Goal: Task Accomplishment & Management: Manage account settings

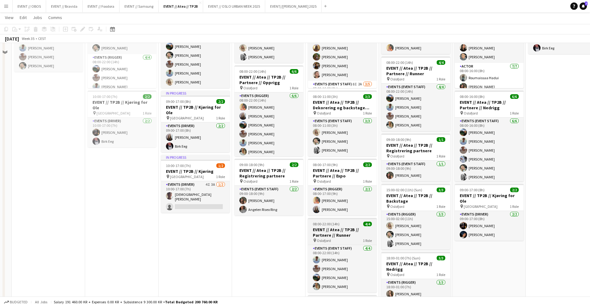
scroll to position [75, 0]
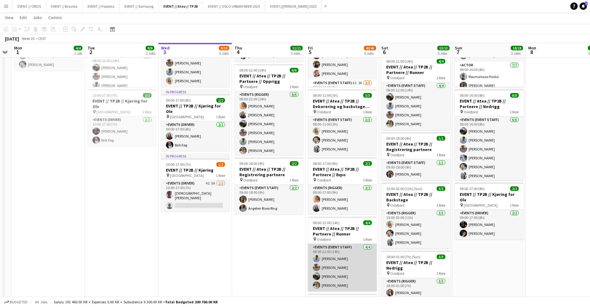
click at [322, 269] on app-card-role "Events (Event Staff) [DATE] 08:00-22:00 (14h) [PERSON_NAME] [PERSON_NAME] [PERS…" at bounding box center [342, 268] width 69 height 48
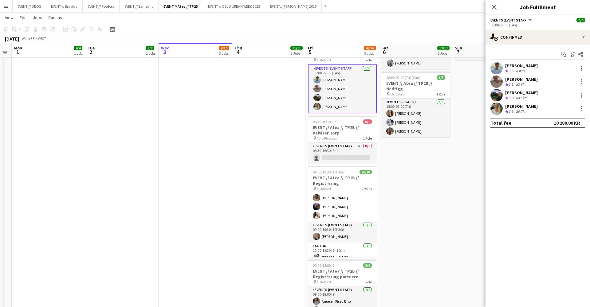
scroll to position [162, 0]
click at [330, 232] on app-card-role "Events (Event Staff) [DATE] 09:00-19:30 (10h30m) [PERSON_NAME]" at bounding box center [342, 228] width 69 height 21
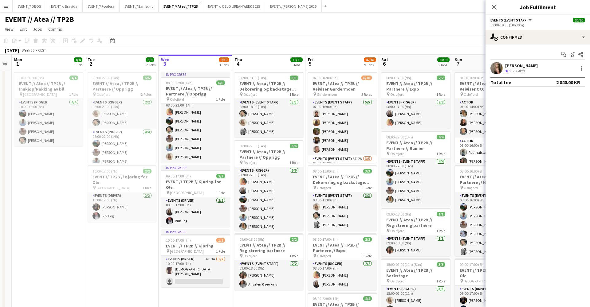
scroll to position [0, 0]
click at [378, 49] on div "[DATE] Week 35 • CEST" at bounding box center [295, 50] width 590 height 9
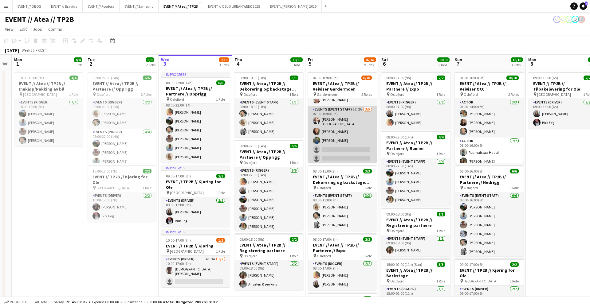
scroll to position [49, 0]
click at [317, 149] on app-card-role "Events (Event Staff) 8I 2A [DATE] 07:00-16:00 (9h) [PERSON_NAME] [PERSON_NAME] …" at bounding box center [342, 135] width 69 height 58
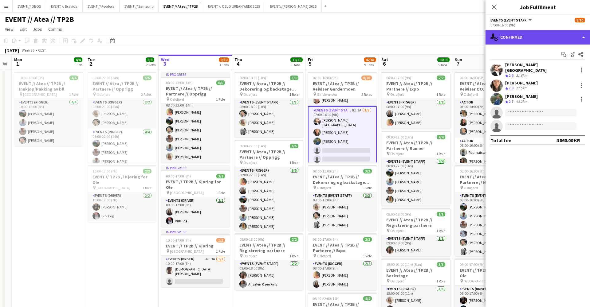
click at [509, 34] on div "single-neutral-actions-check-2 Confirmed" at bounding box center [537, 37] width 104 height 15
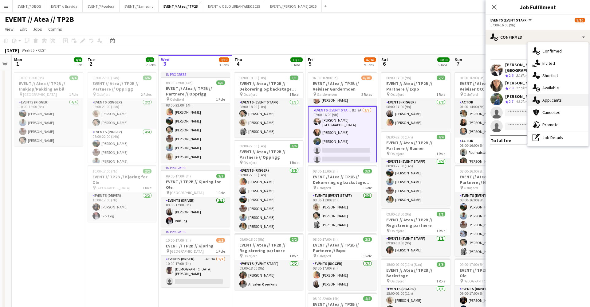
click at [541, 104] on div "single-neutral-actions-information Applicants" at bounding box center [557, 100] width 61 height 12
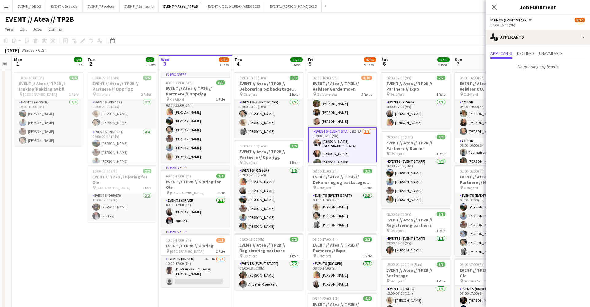
scroll to position [21, 0]
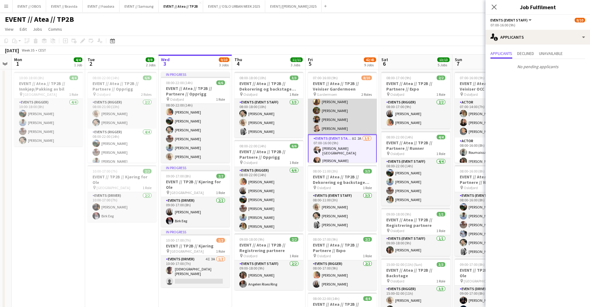
click at [341, 119] on app-card-role "Events (Event Staff) [DATE] 07:00-16:00 (9h) [PERSON_NAME] [PERSON_NAME] [PERSO…" at bounding box center [342, 106] width 69 height 57
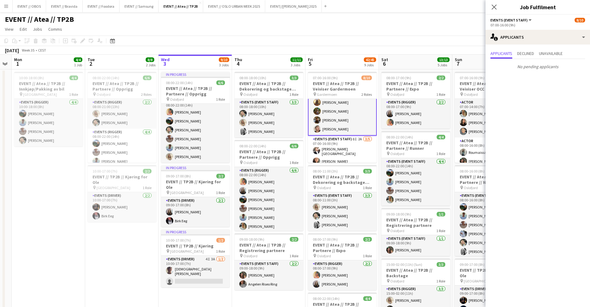
click at [332, 39] on app-toolbar "Copy Paste Paste Command V Paste with crew Command Shift V Paste linked Job [GE…" at bounding box center [295, 41] width 590 height 10
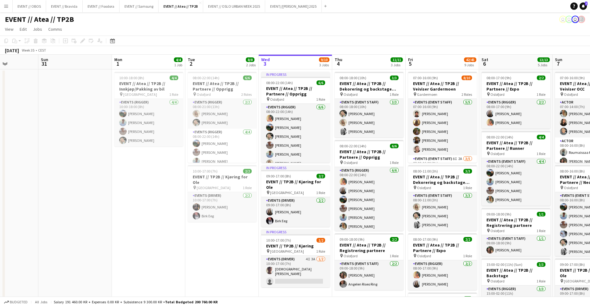
scroll to position [0, 171]
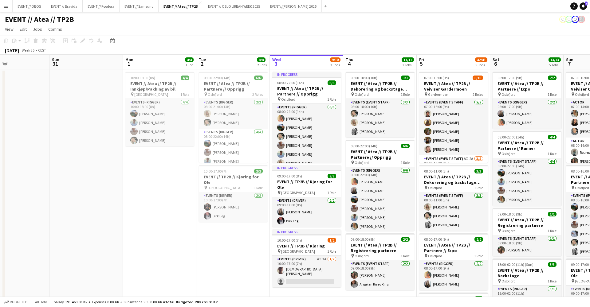
click at [7, 8] on app-icon "Menu" at bounding box center [6, 6] width 5 height 5
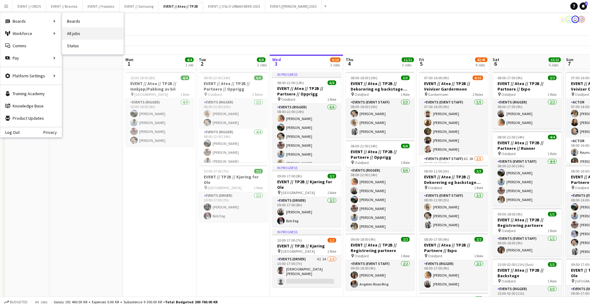
click at [76, 35] on link "All jobs" at bounding box center [92, 33] width 61 height 12
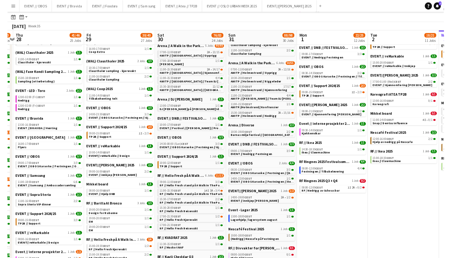
scroll to position [0, 235]
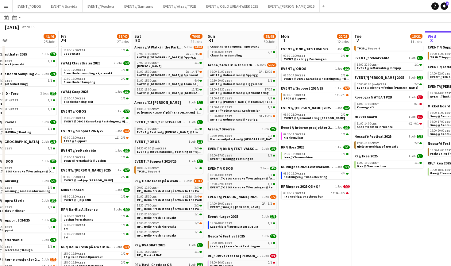
click at [246, 158] on span "EVENT // Nedrigg Festningen" at bounding box center [231, 159] width 43 height 4
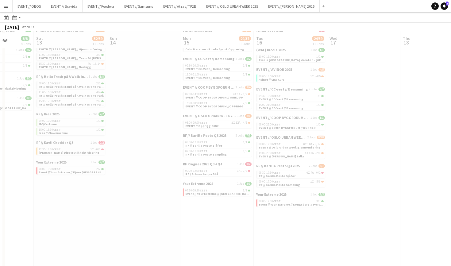
scroll to position [0, 245]
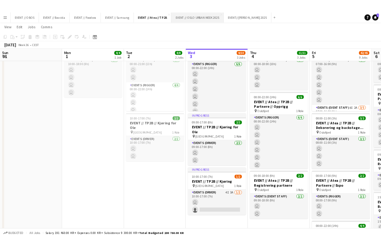
scroll to position [0, 147]
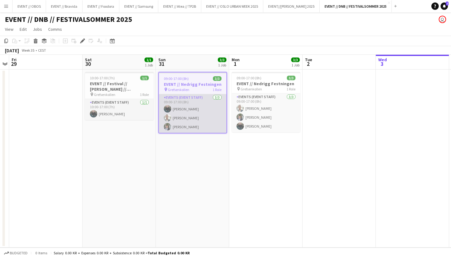
click at [213, 119] on app-card-role "Events (Event Staff) 3/3 09:00-17:00 (8h) Kasper André Melås Elie Kayitana Ulri…" at bounding box center [193, 113] width 68 height 39
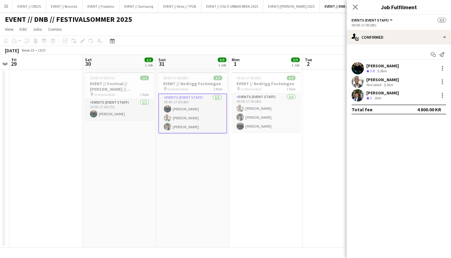
click at [364, 84] on div "Elie Kayitana Not rated 3.3km" at bounding box center [399, 82] width 104 height 12
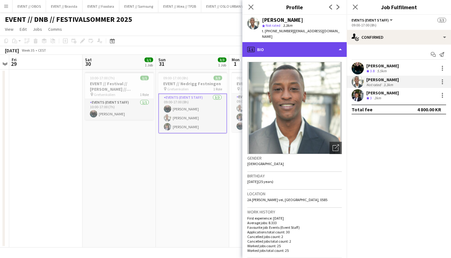
click at [314, 44] on div "profile Bio" at bounding box center [295, 49] width 104 height 15
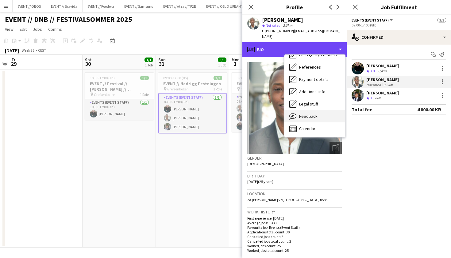
scroll to position [58, 0]
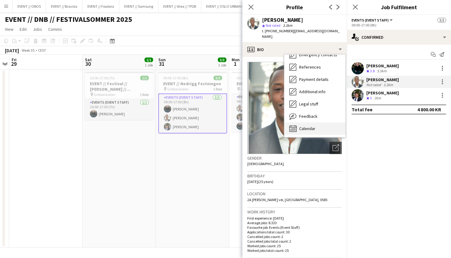
click at [312, 122] on div "Calendar Calendar" at bounding box center [315, 128] width 61 height 12
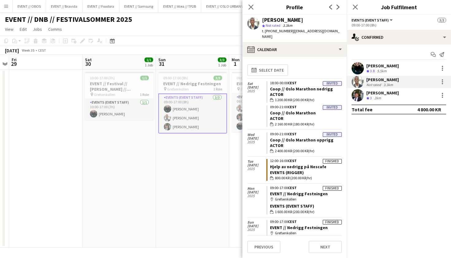
scroll to position [0, 0]
click at [213, 44] on app-toolbar "Copy Paste Paste Command V Paste with crew Command Shift V Paste linked Job [GE…" at bounding box center [225, 41] width 451 height 10
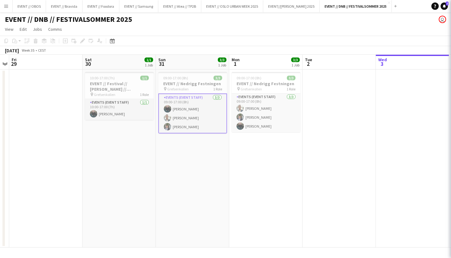
scroll to position [0, 0]
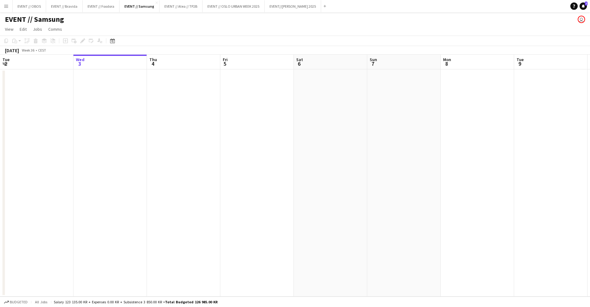
click at [10, 7] on button "Menu" at bounding box center [6, 6] width 12 height 12
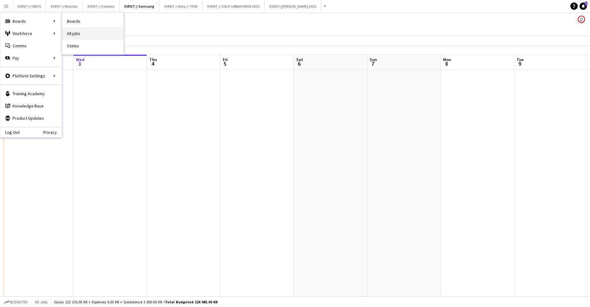
click at [74, 31] on link "All jobs" at bounding box center [92, 33] width 61 height 12
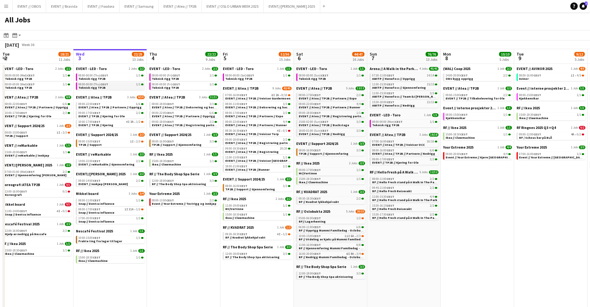
click at [110, 89] on link "08:00-00:00 (Thu) CEST 1/1 Teknisk rigg TP2B" at bounding box center [110, 85] width 65 height 7
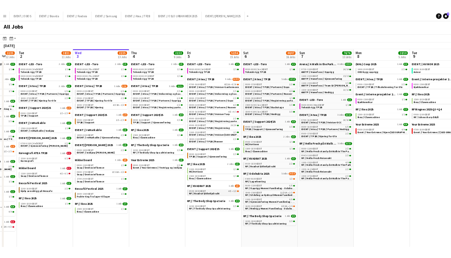
scroll to position [0, 184]
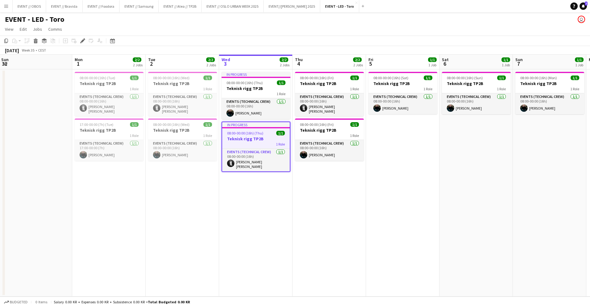
scroll to position [0, 221]
